Goal: Information Seeking & Learning: Learn about a topic

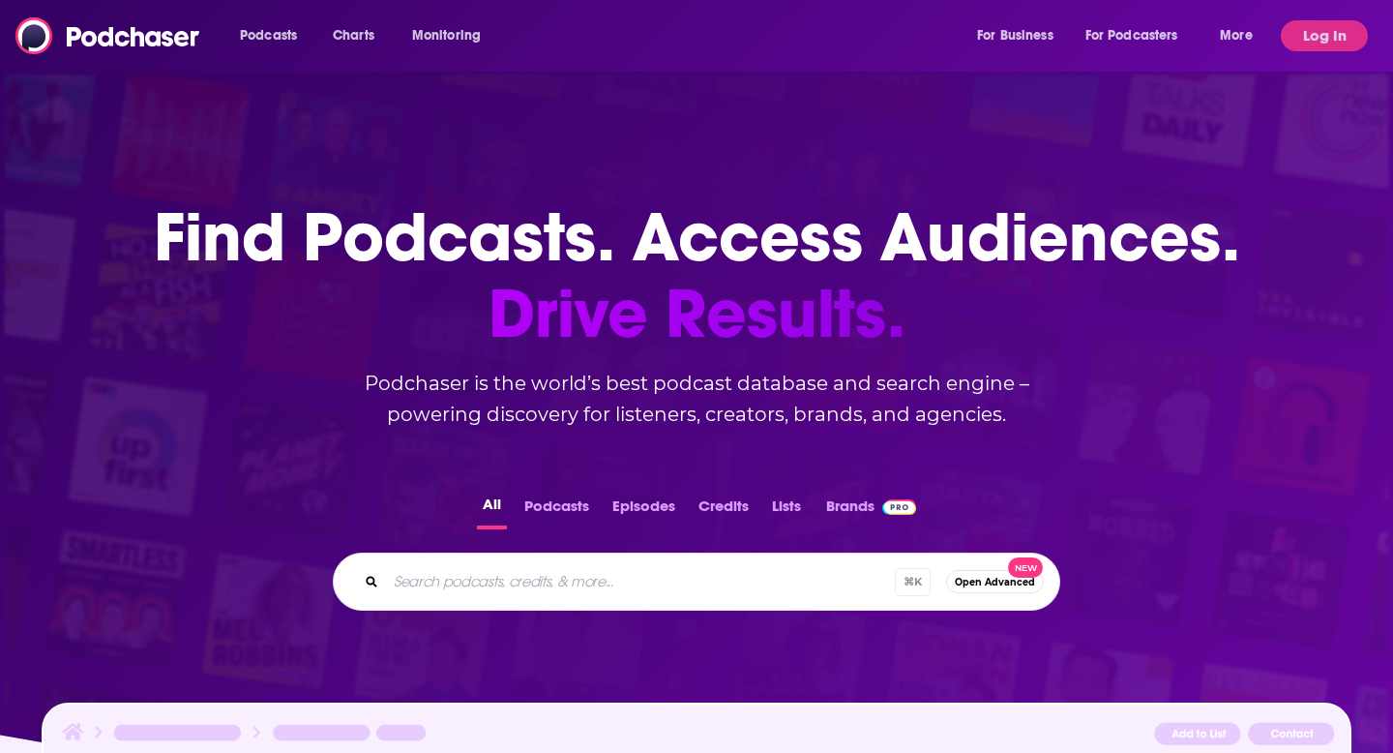
click at [492, 589] on input "Search podcasts, credits, & more..." at bounding box center [640, 581] width 509 height 31
paste input "Pickleballers Next Door Podcast"
type input "Pickleballers Next Door Podcast"
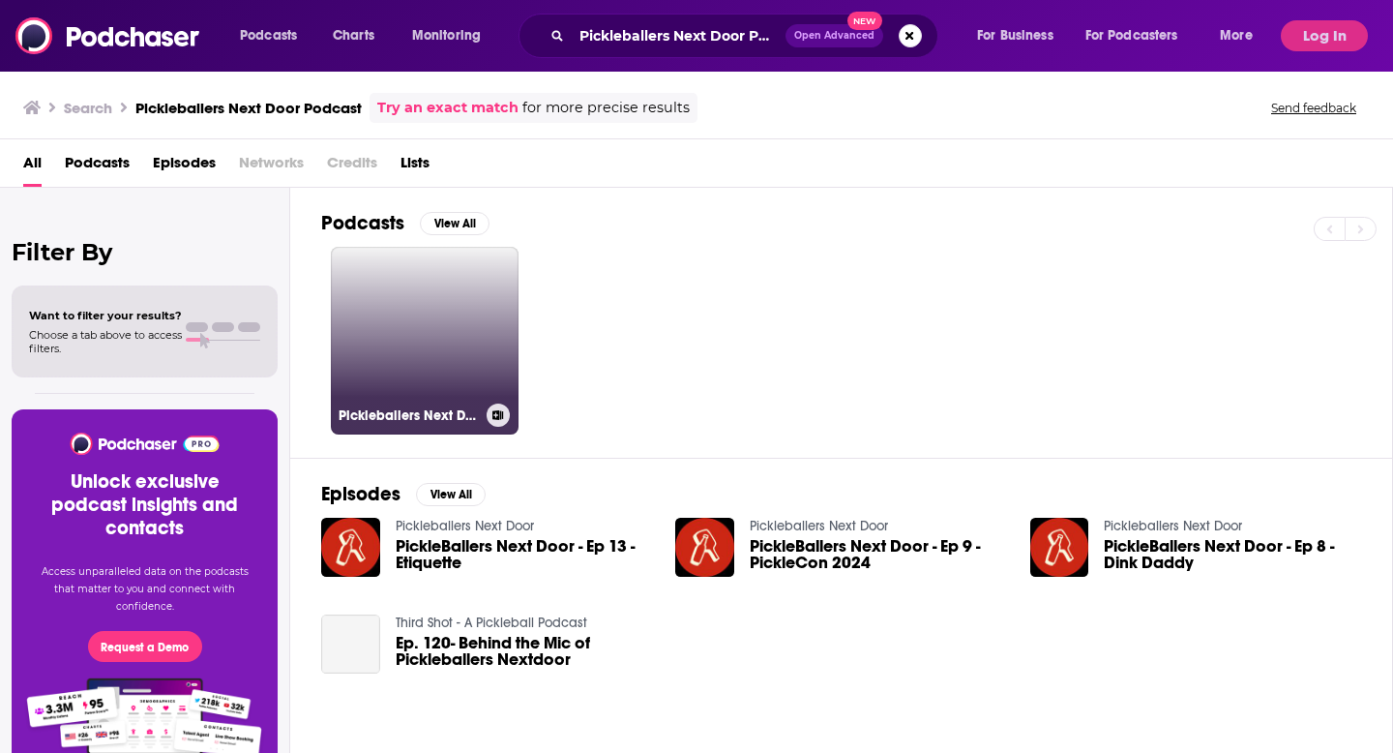
click at [460, 327] on link "Pickleballers Next Door" at bounding box center [425, 341] width 188 height 188
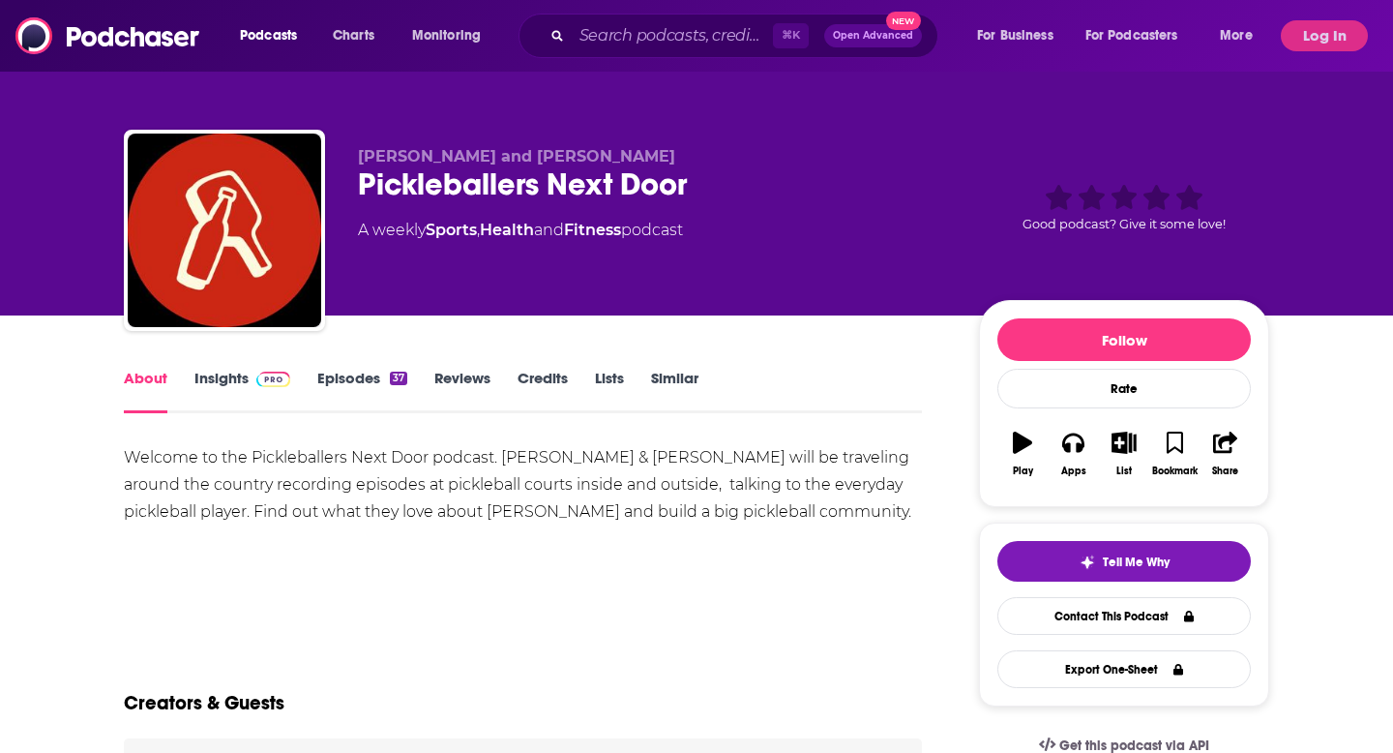
click at [249, 376] on span at bounding box center [270, 378] width 42 height 18
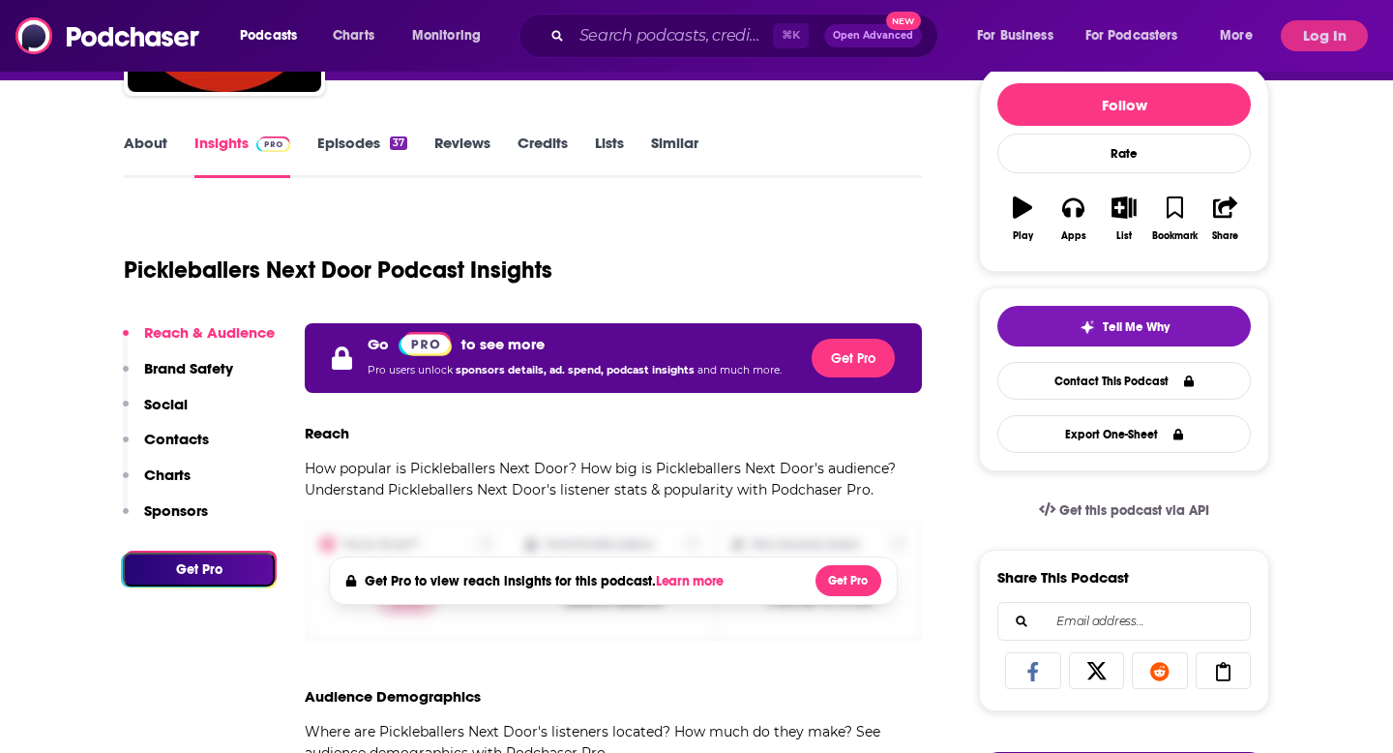
scroll to position [275, 0]
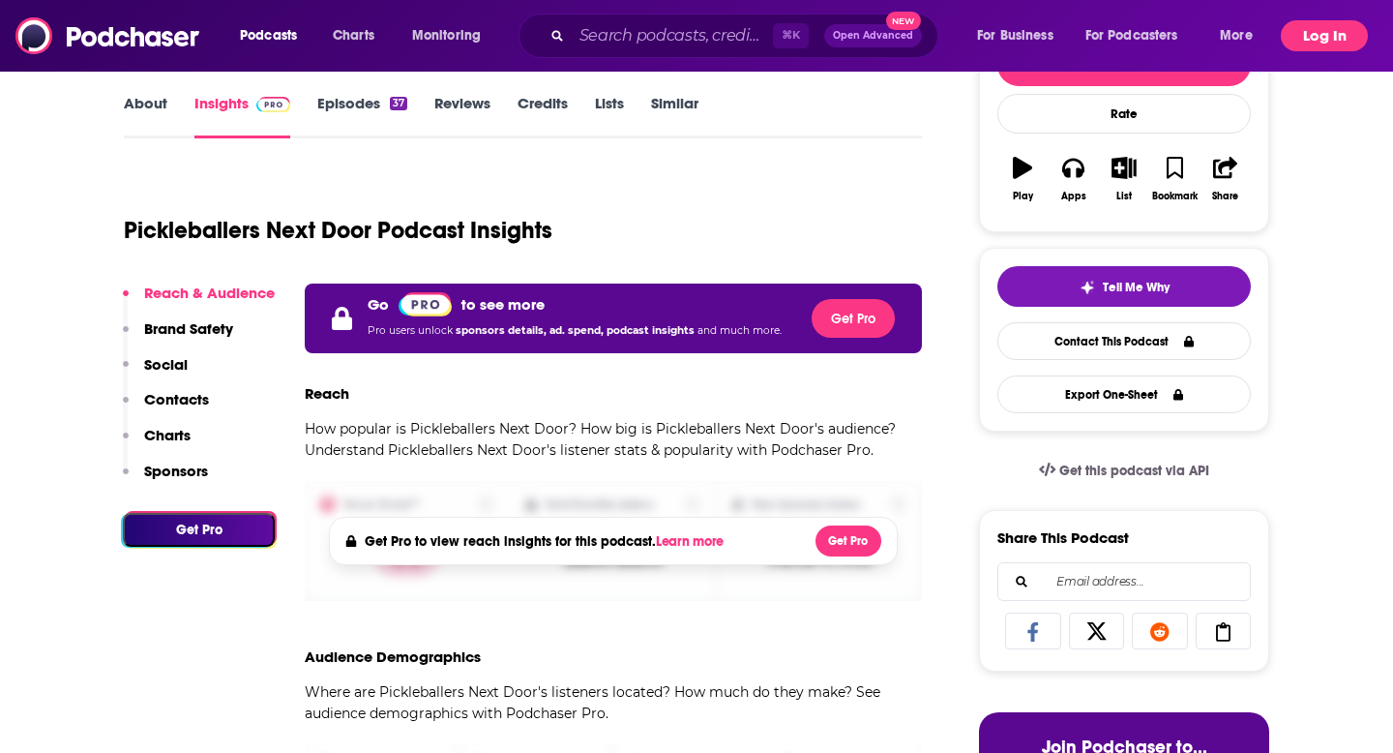
click at [1324, 40] on button "Log In" at bounding box center [1324, 35] width 87 height 31
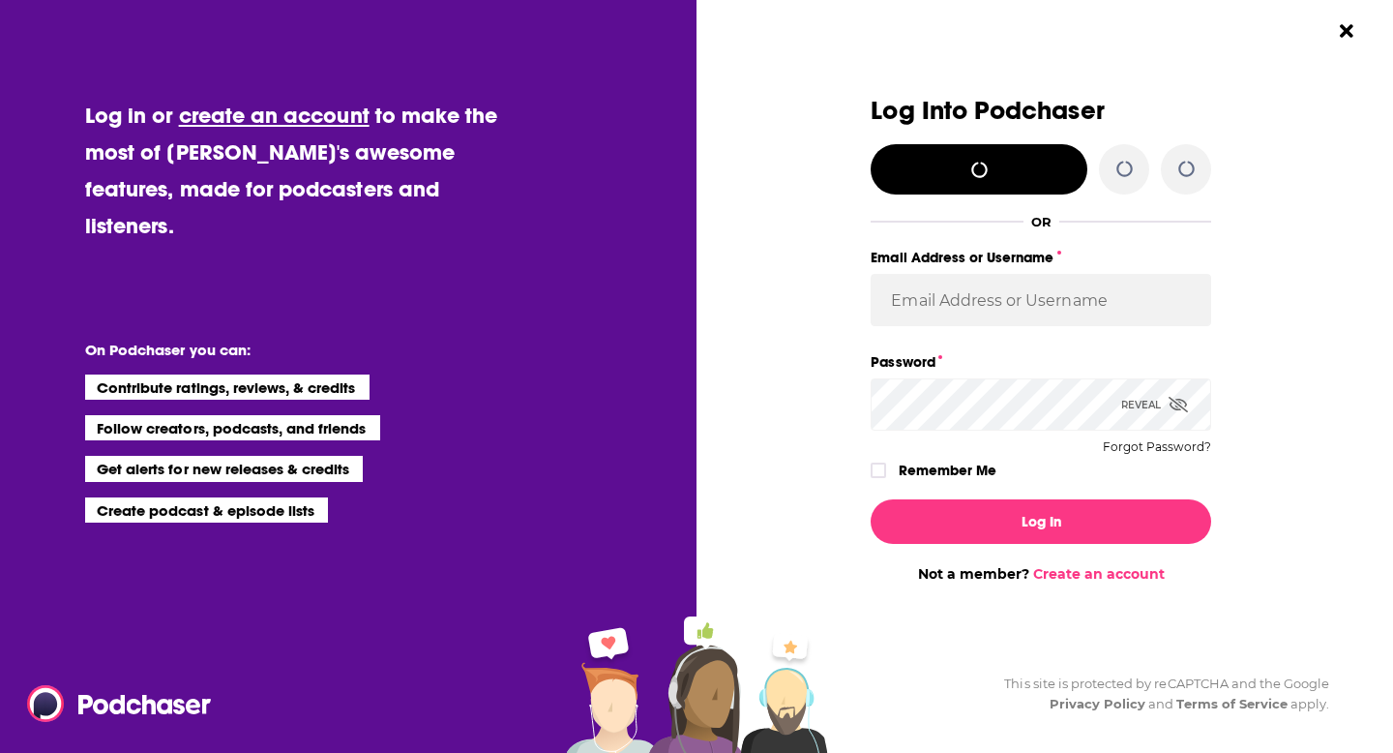
scroll to position [0, 0]
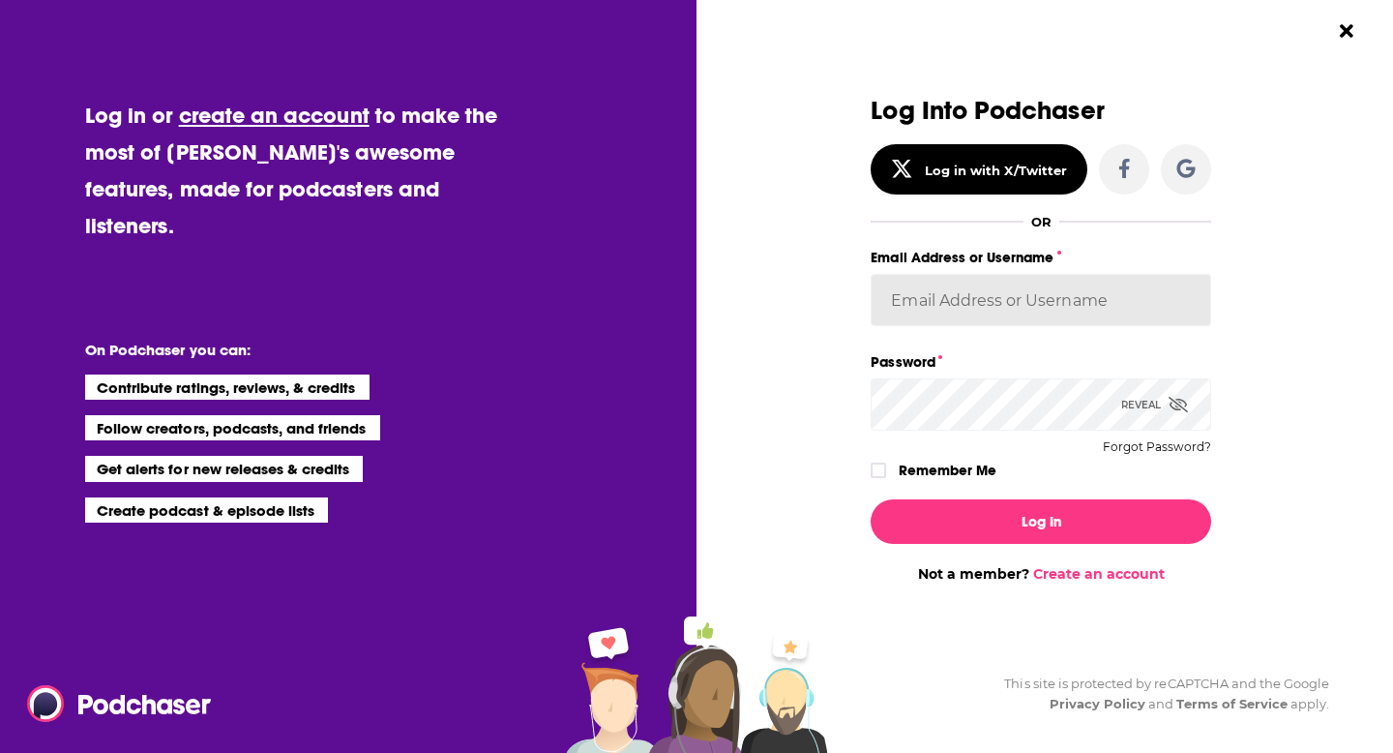
type input "[EMAIL_ADDRESS][DOMAIN_NAME]"
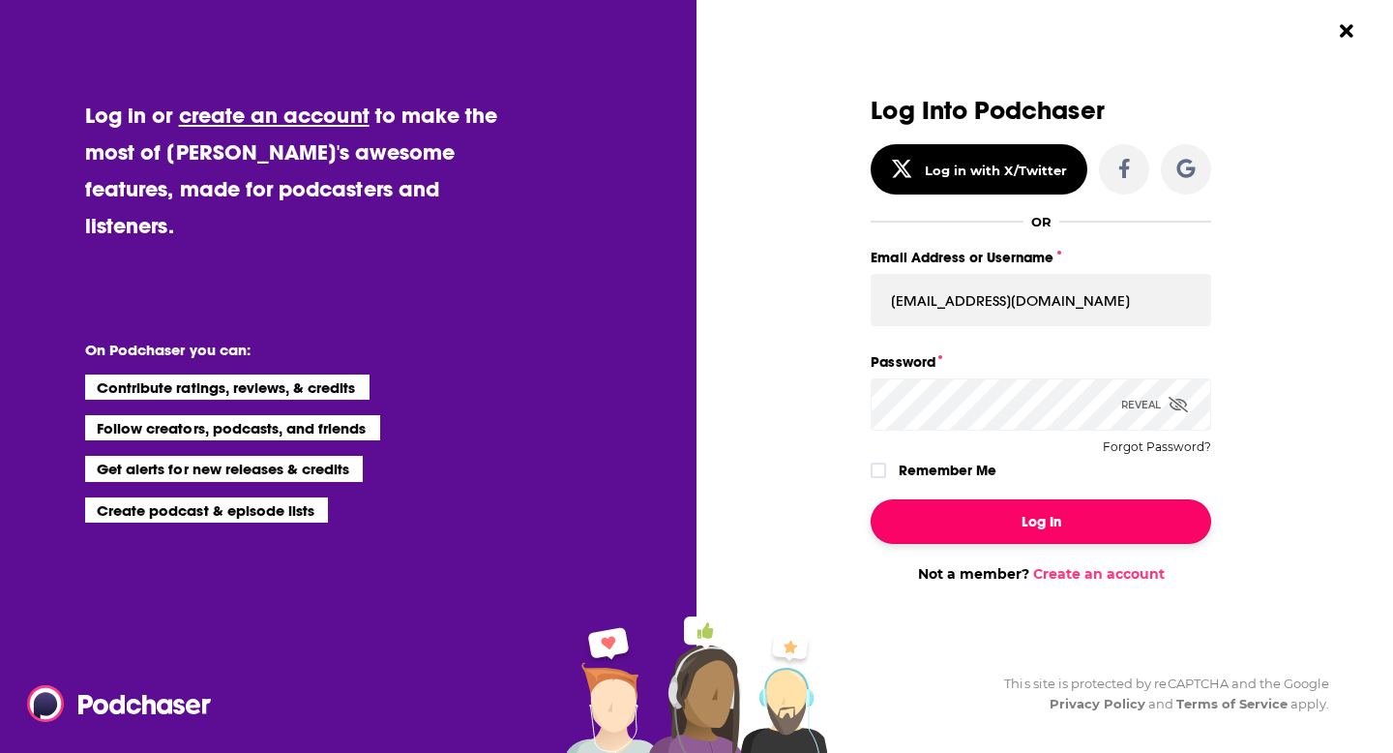
click at [962, 524] on button "Log In" at bounding box center [1041, 521] width 341 height 45
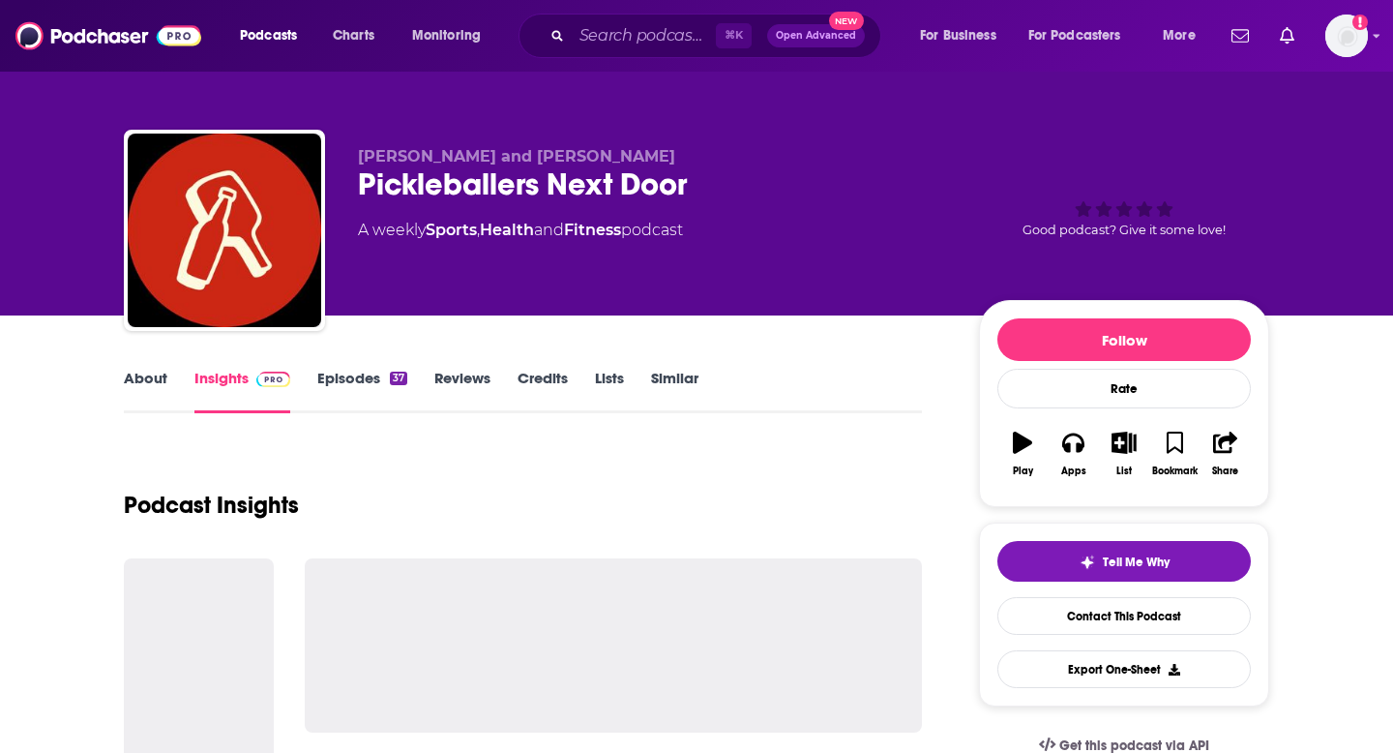
scroll to position [275, 0]
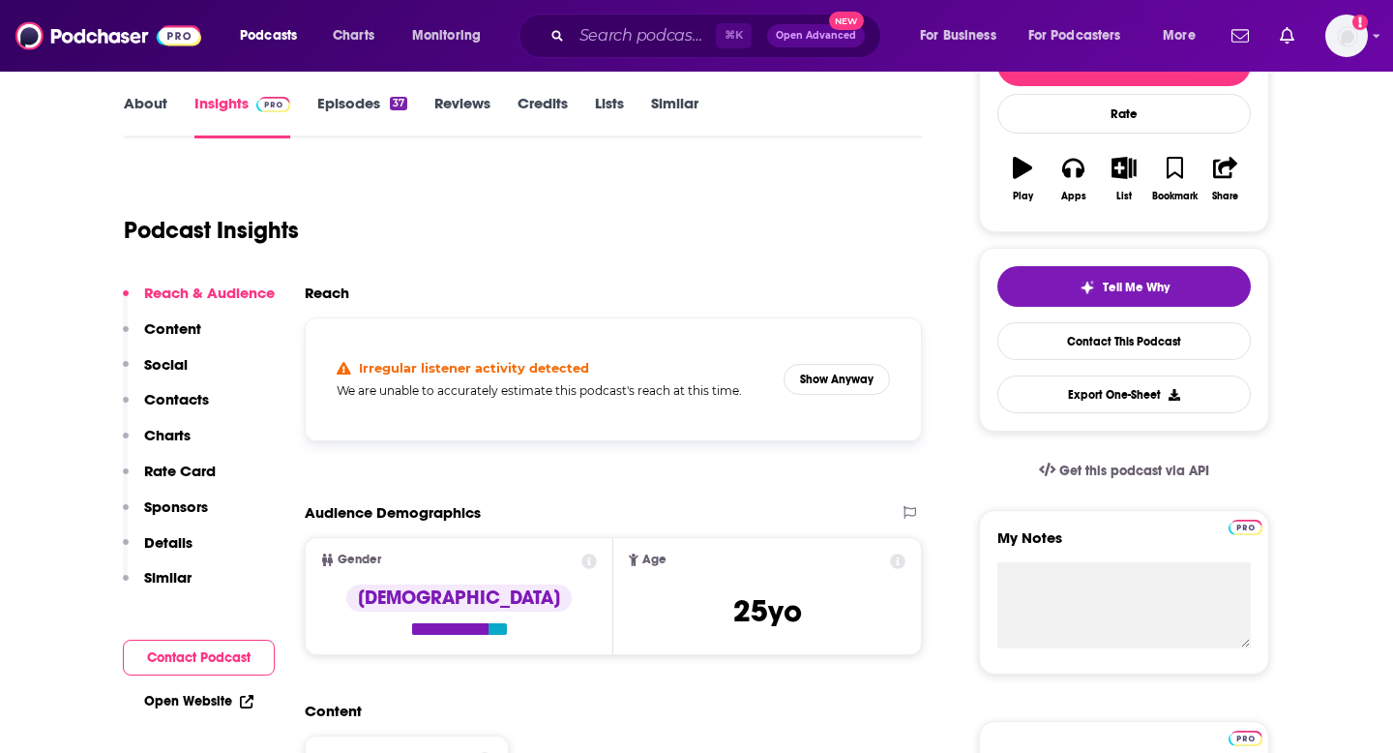
click at [214, 108] on link "Insights" at bounding box center [242, 116] width 96 height 45
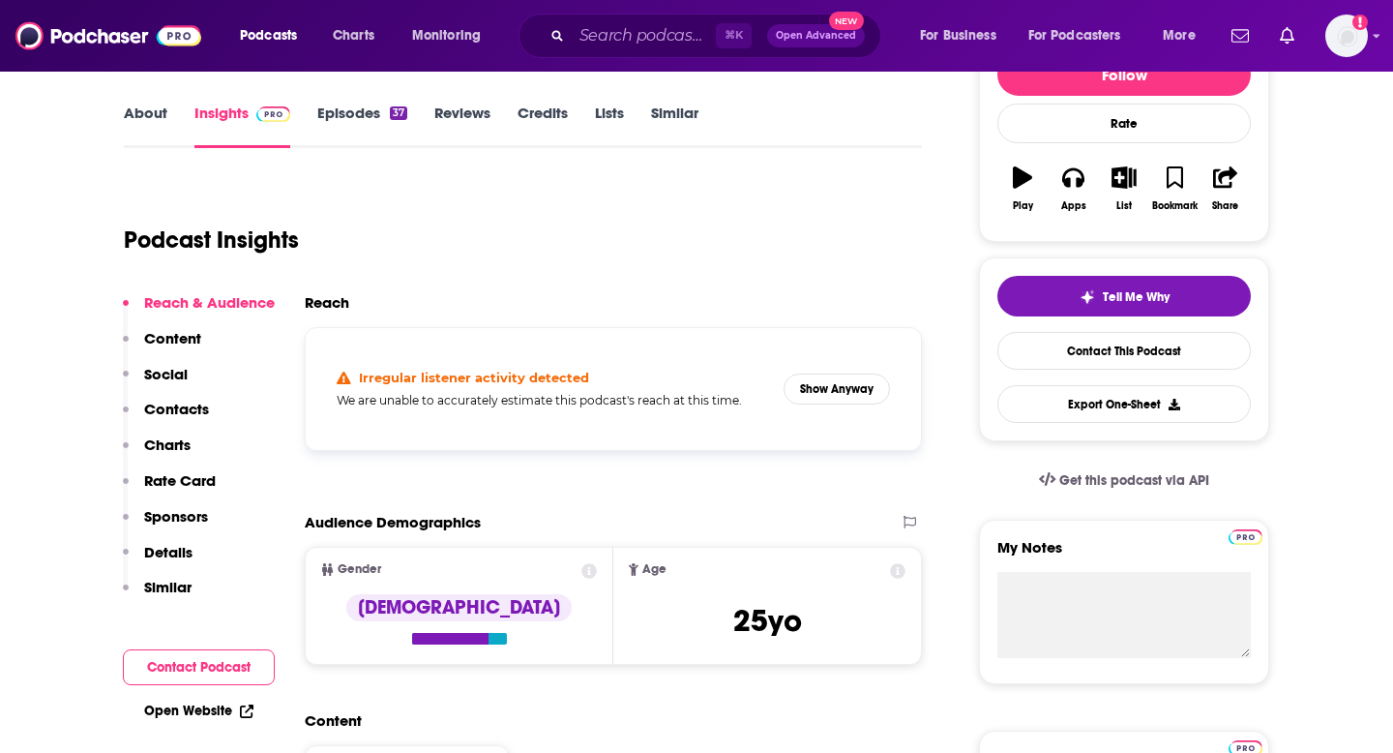
click at [169, 372] on p "Social" at bounding box center [166, 374] width 44 height 18
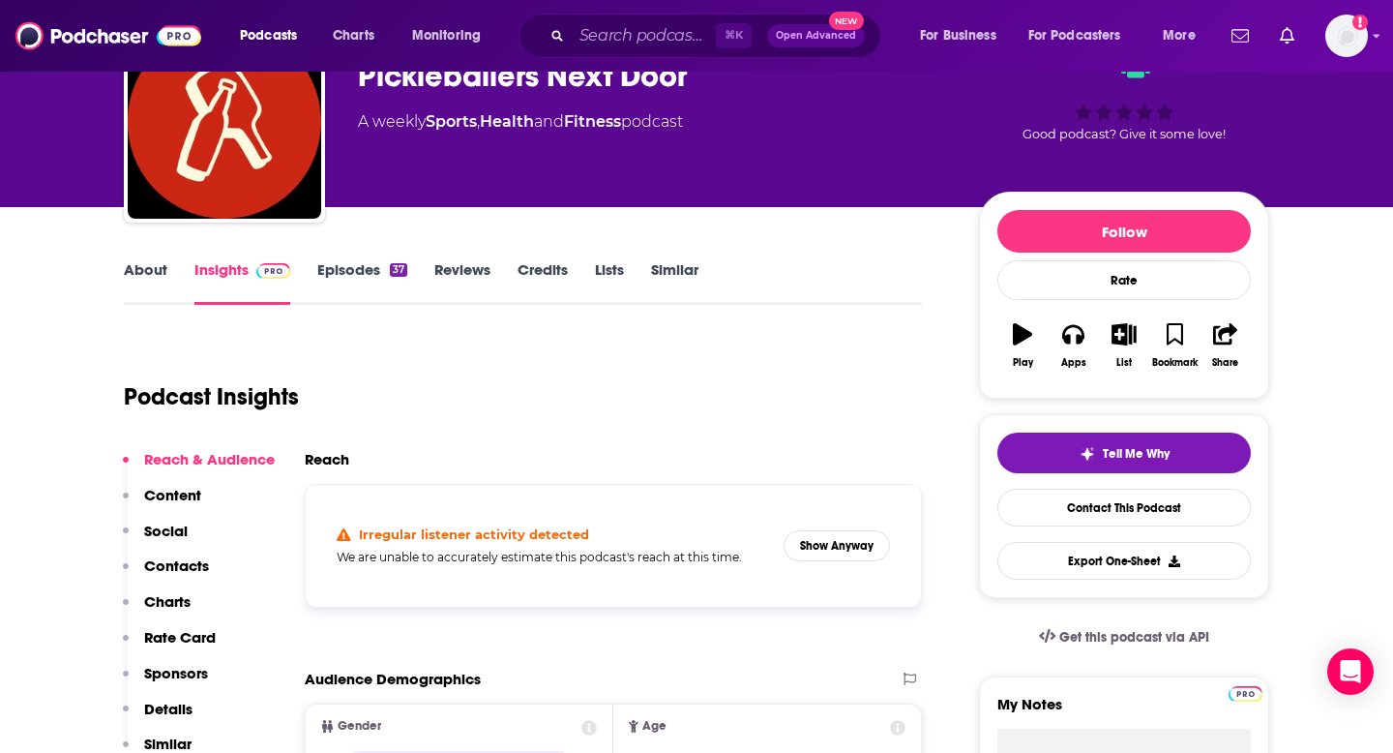
scroll to position [0, 0]
